Goal: Task Accomplishment & Management: Complete application form

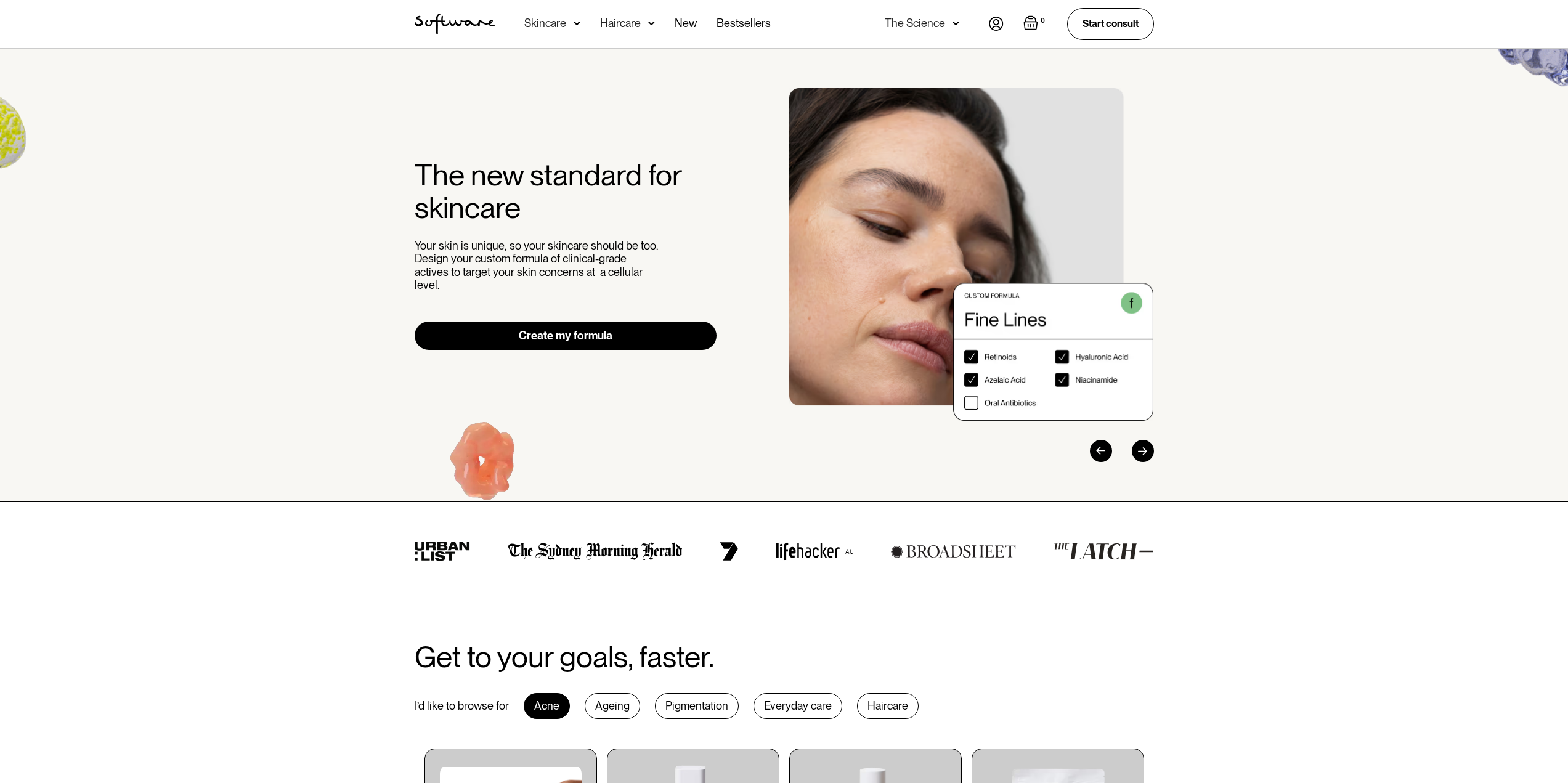
click at [609, 329] on link "Create my formula" at bounding box center [566, 335] width 302 height 28
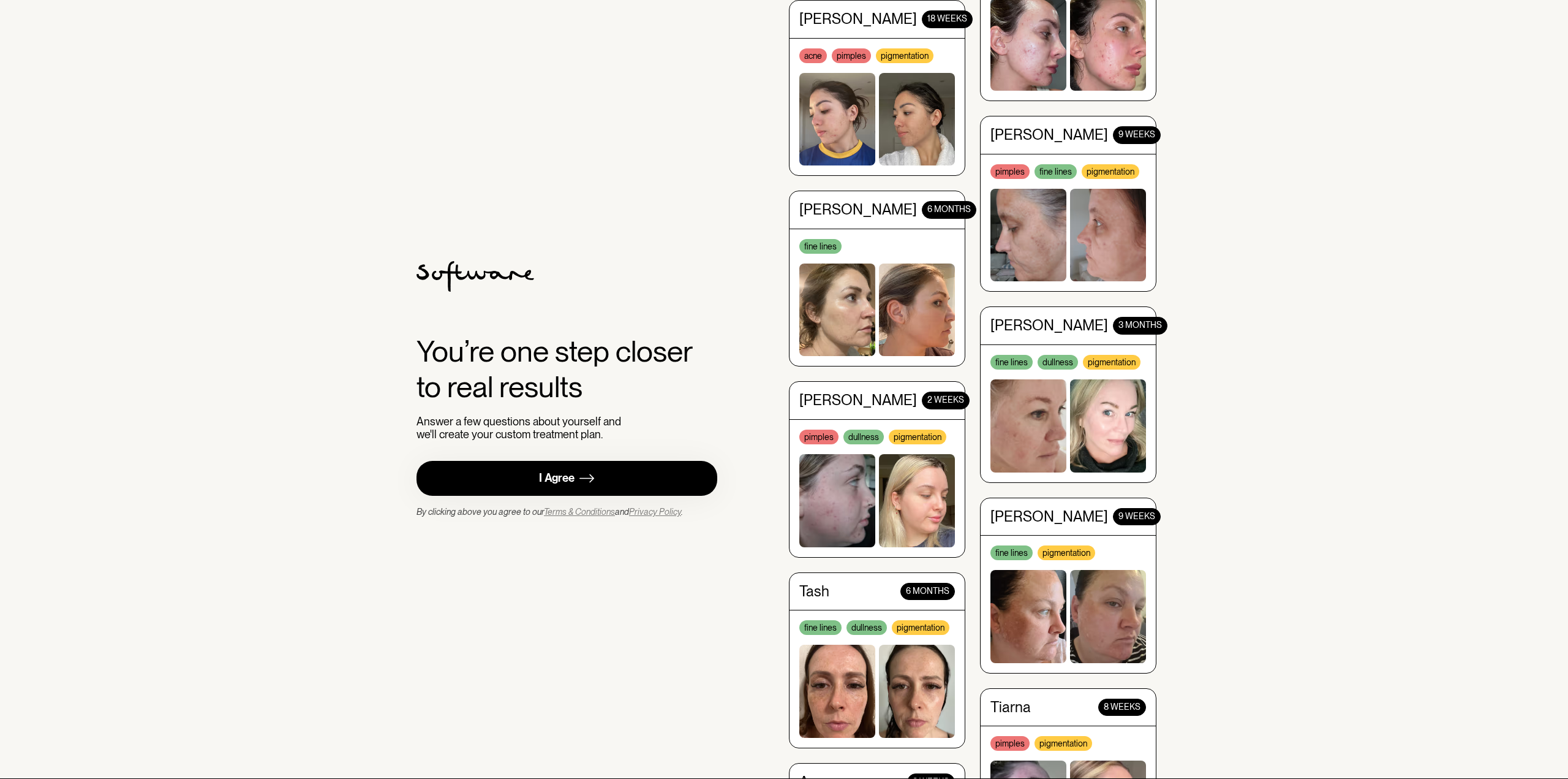
click at [603, 493] on link "I Agree" at bounding box center [567, 478] width 301 height 35
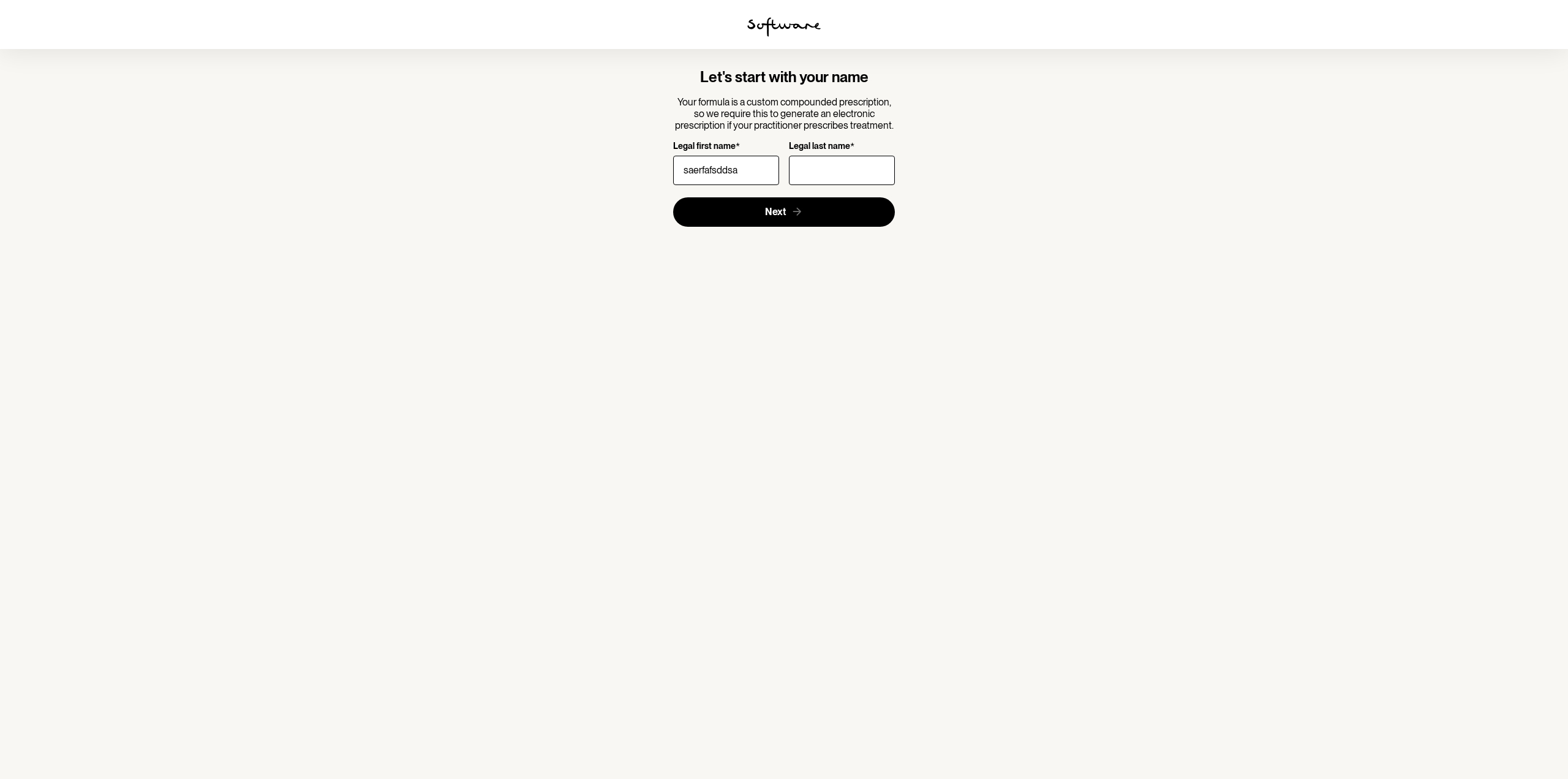
type input "saerfafsddsa"
drag, startPoint x: 853, startPoint y: 187, endPoint x: 854, endPoint y: 174, distance: 13.0
click at [855, 187] on div at bounding box center [842, 170] width 106 height 34
drag, startPoint x: 852, startPoint y: 170, endPoint x: 848, endPoint y: 179, distance: 9.8
click at [852, 170] on input "Legal last name *" at bounding box center [842, 170] width 106 height 30
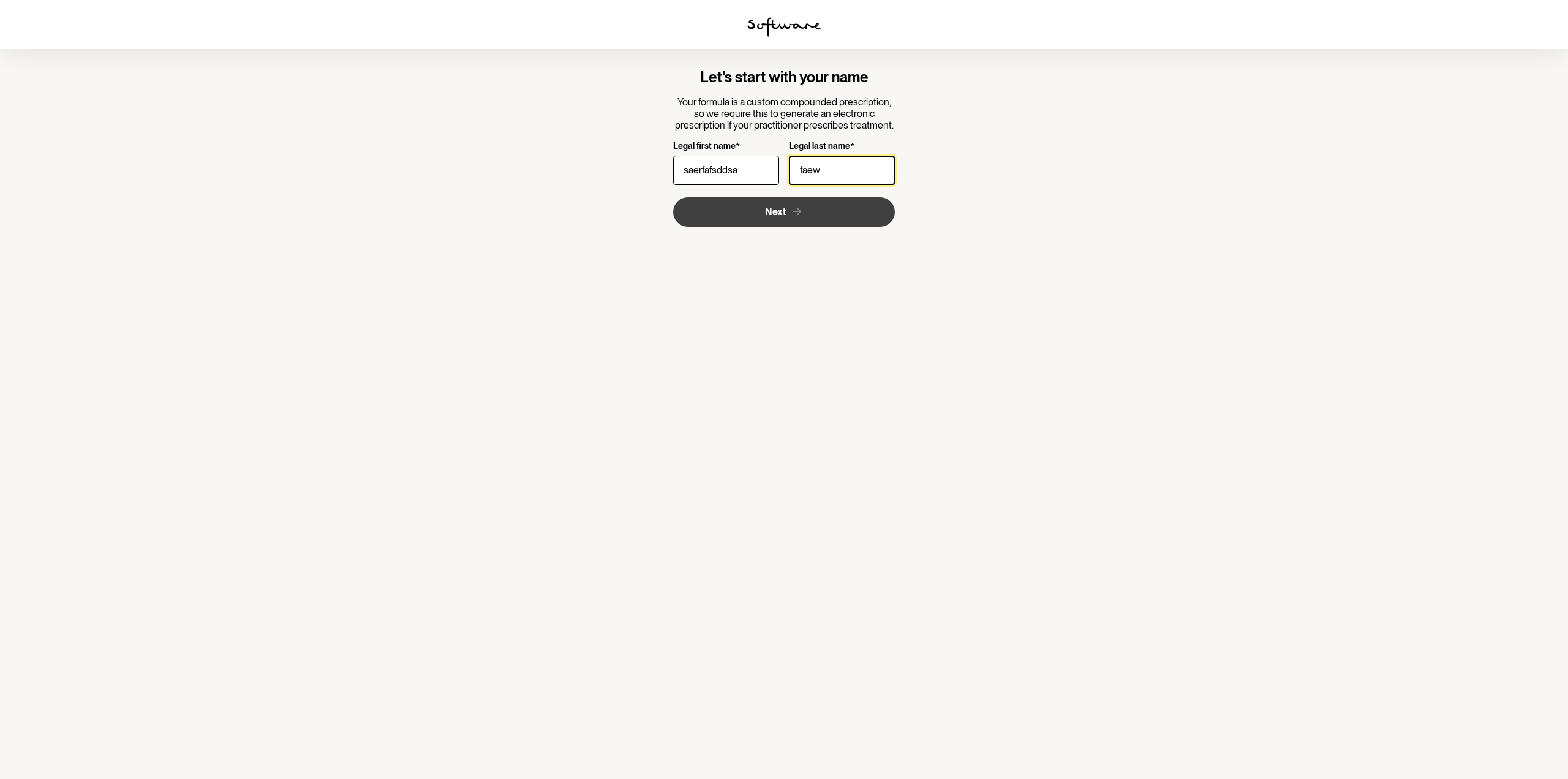
type input "faew"
click at [817, 216] on button "Next" at bounding box center [784, 212] width 223 height 30
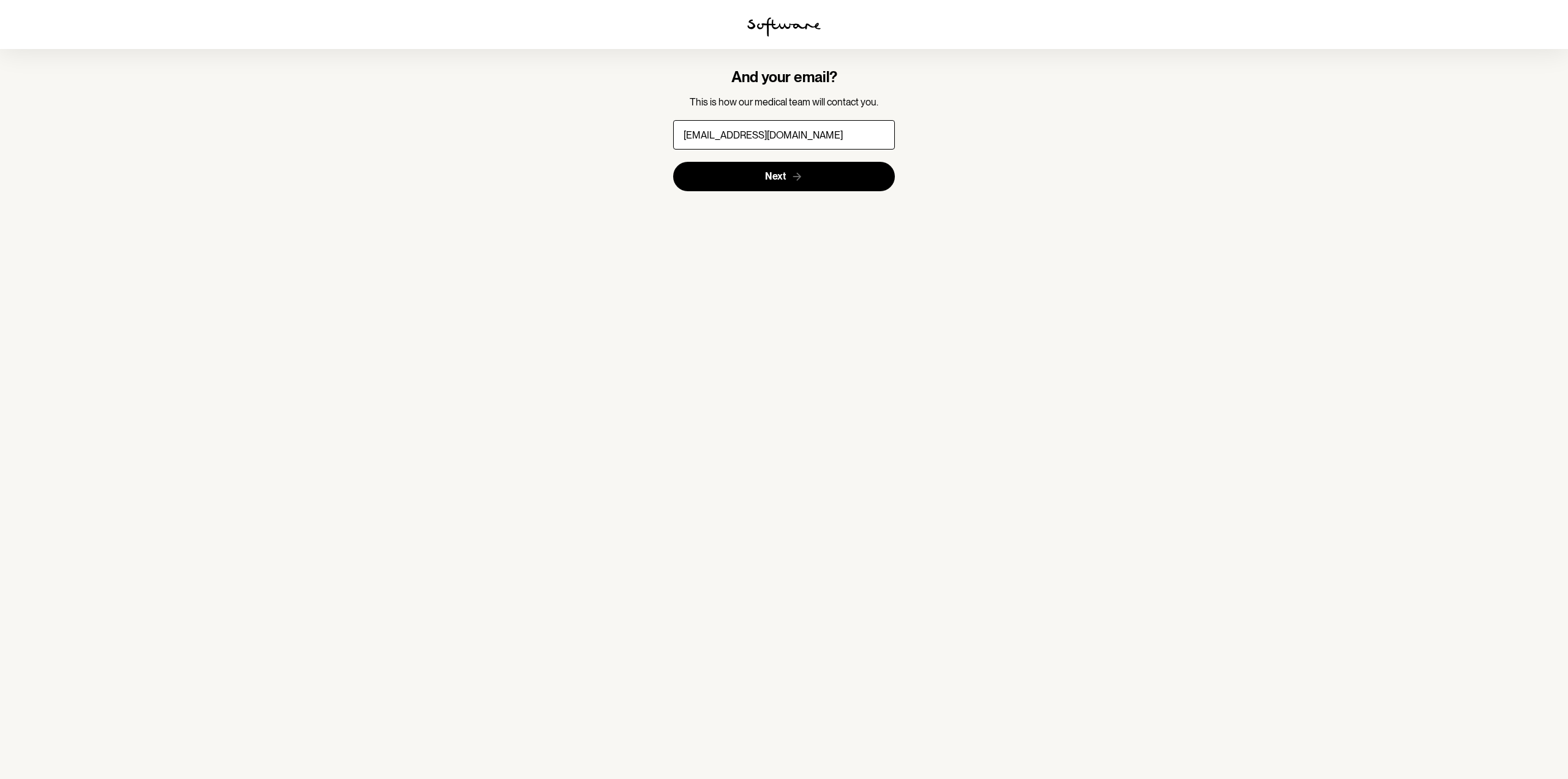
click at [673, 162] on button "Next" at bounding box center [784, 176] width 223 height 30
drag, startPoint x: 862, startPoint y: 130, endPoint x: 429, endPoint y: 97, distance: 434.3
click at [429, 97] on section "And your email? This is how our medical team will contact you. WEFWERGAFREWSG2@…" at bounding box center [784, 390] width 1568 height 779
click at [673, 162] on button "Next" at bounding box center [784, 176] width 223 height 30
click at [788, 124] on input "mark@bestbuy.coim" at bounding box center [784, 134] width 223 height 30
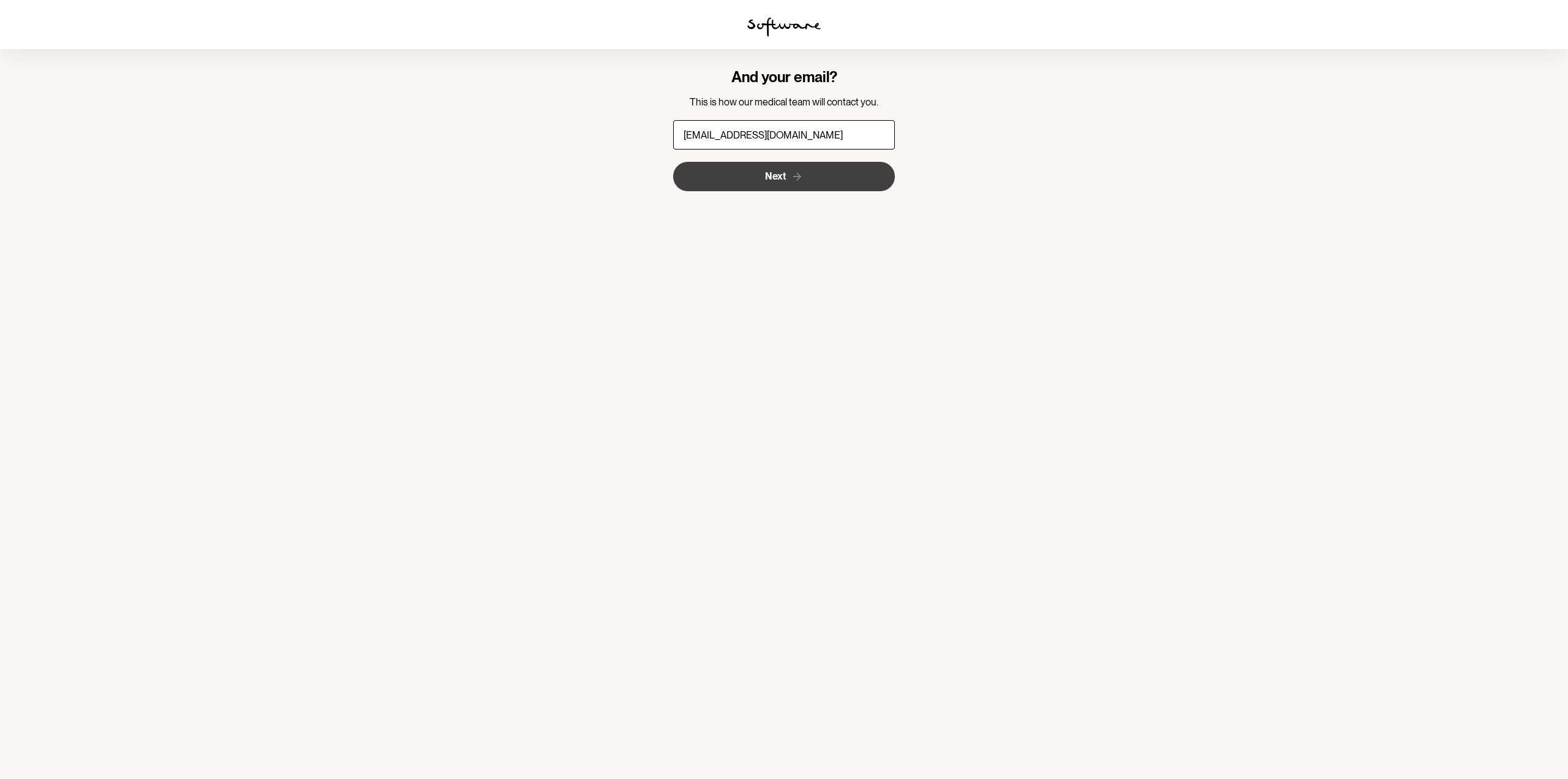
type input "mark@bestbuy.com"
click at [815, 179] on button "Next" at bounding box center [784, 176] width 223 height 30
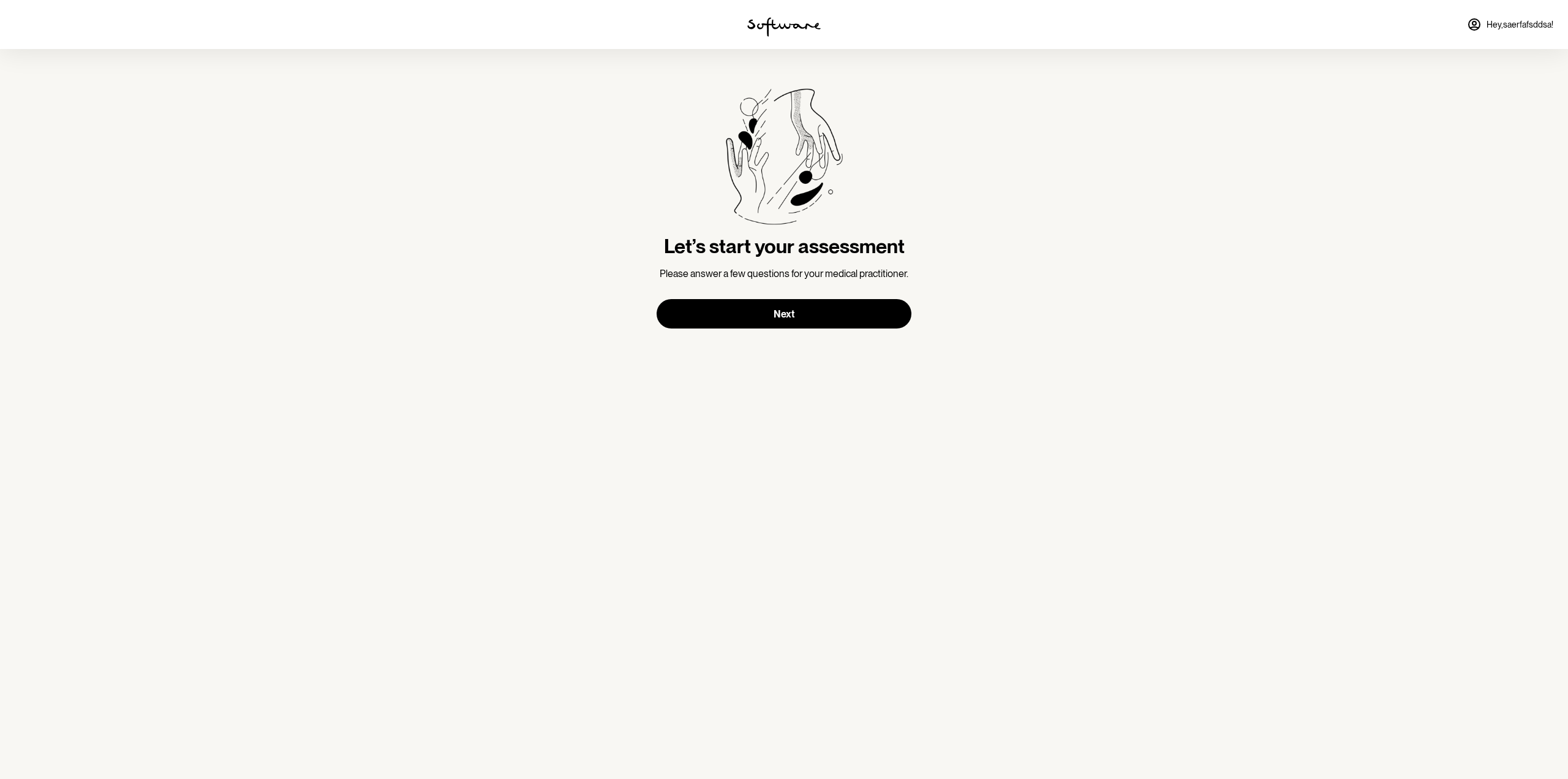
click at [855, 290] on div "Let’s start your assessment Please answer a few questions for your medical prac…" at bounding box center [784, 208] width 255 height 240
click at [858, 305] on button "Next" at bounding box center [784, 314] width 255 height 30
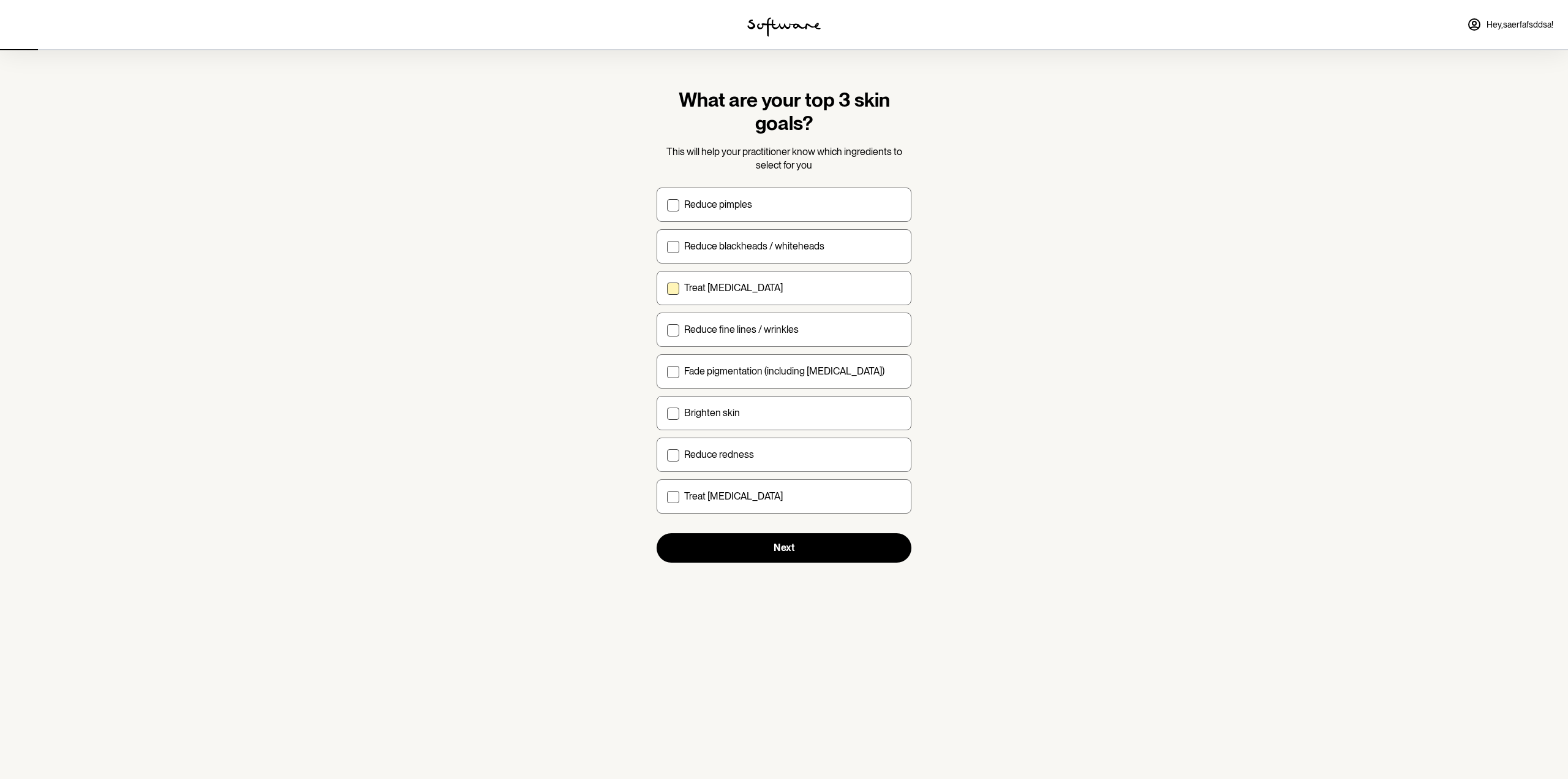
click at [859, 281] on label "Treat acne scarring" at bounding box center [784, 288] width 255 height 34
click at [667, 287] on input "Treat acne scarring" at bounding box center [666, 287] width 1 height 1
checkbox input "true"
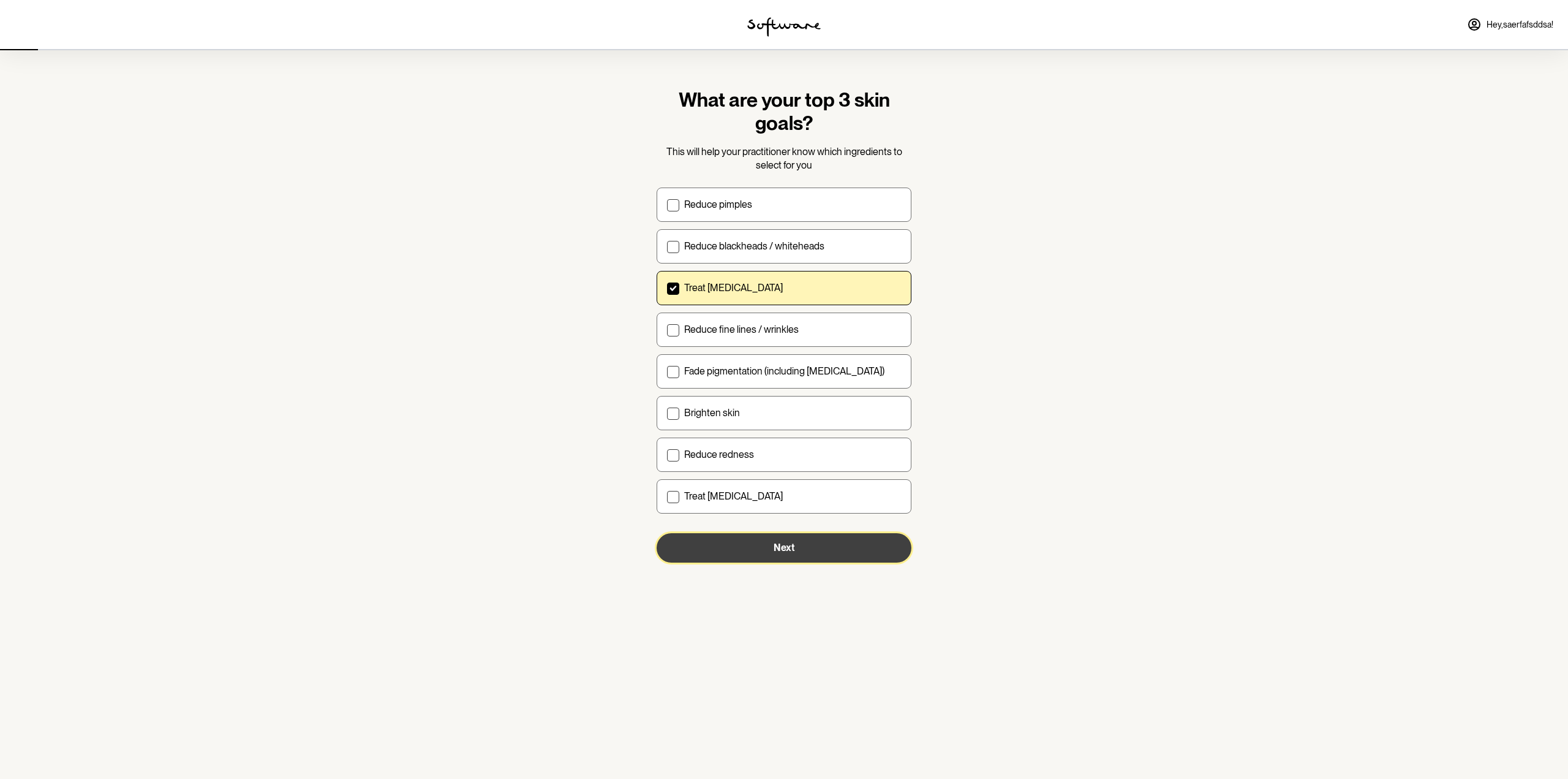
click at [856, 543] on button "Next" at bounding box center [784, 547] width 255 height 30
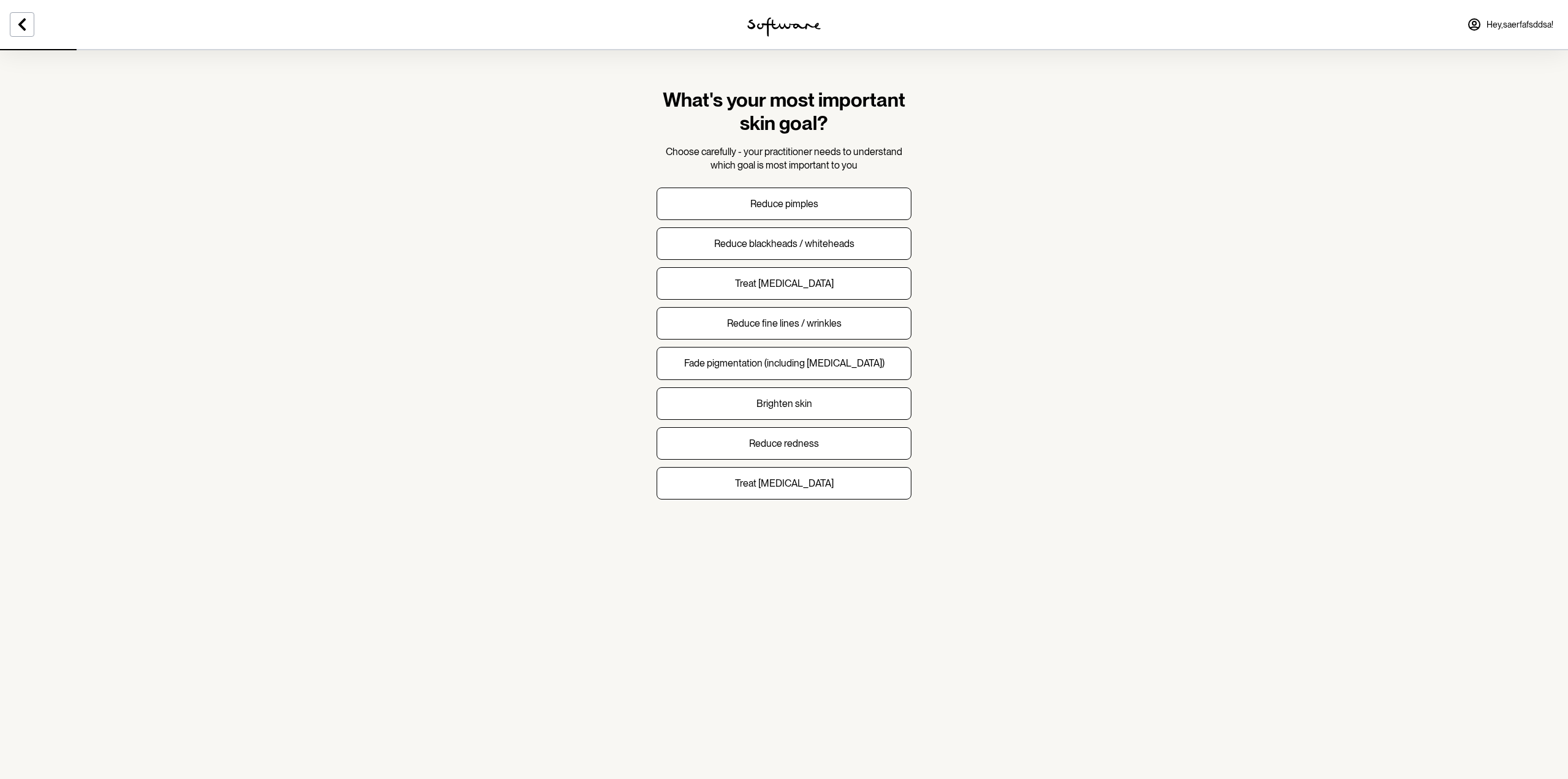
click at [758, 382] on div "Reduce pimples Reduce blackheads / whiteheads Treat acne scarring Reduce fine l…" at bounding box center [784, 343] width 255 height 312
click at [764, 350] on button "Fade pigmentation (including melasma)" at bounding box center [784, 363] width 255 height 32
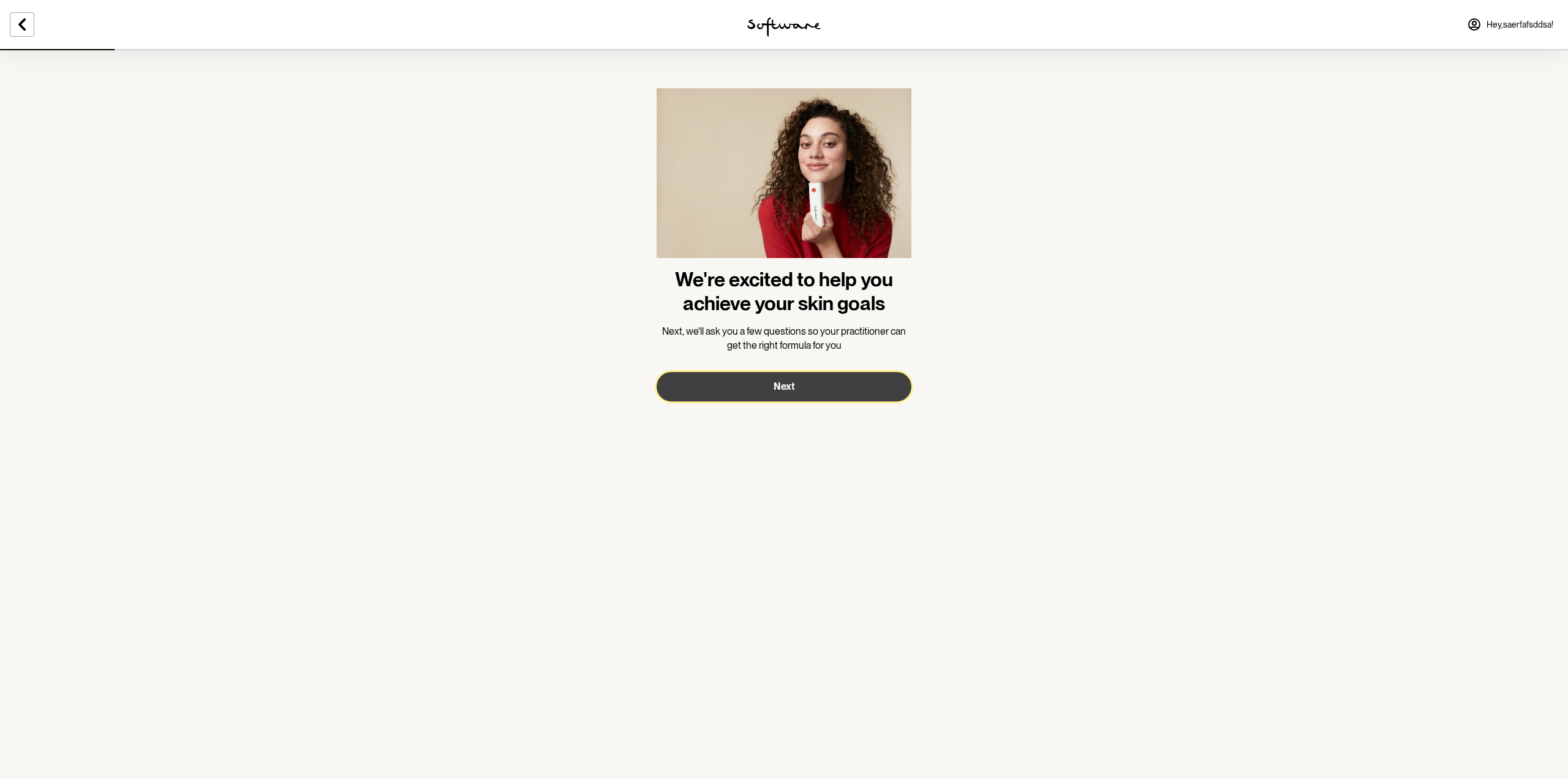
click at [834, 389] on button "Next" at bounding box center [784, 386] width 255 height 30
